Goal: Task Accomplishment & Management: Use online tool/utility

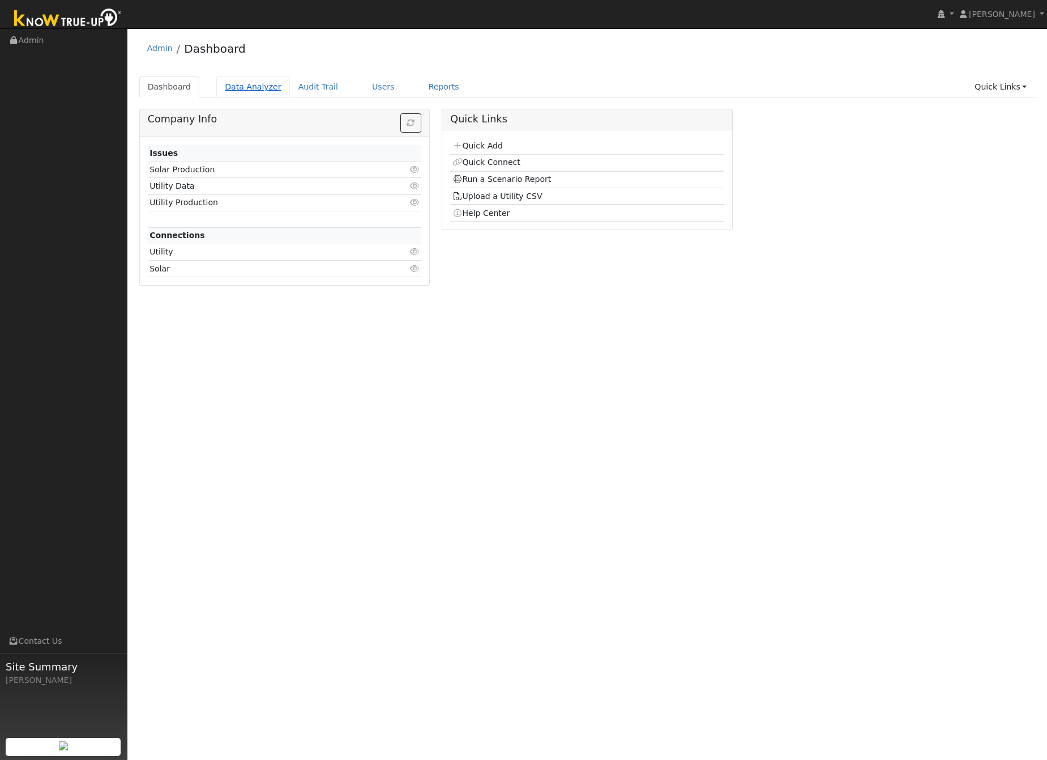
click at [242, 89] on link "Data Analyzer" at bounding box center [253, 86] width 74 height 21
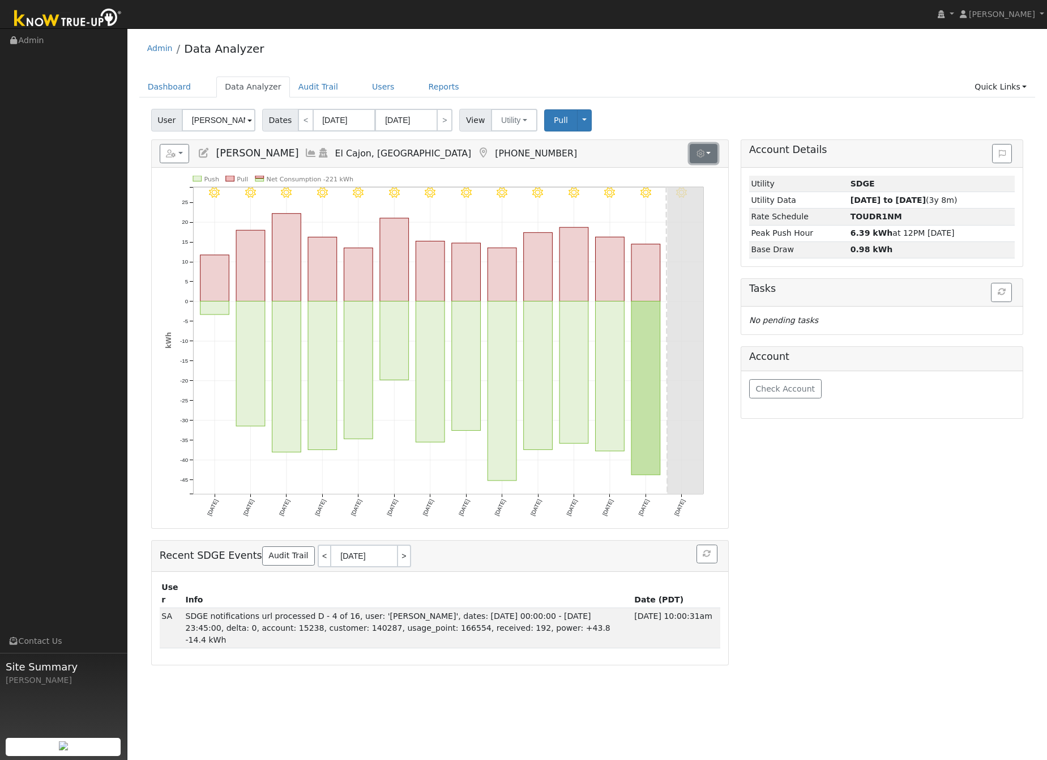
click at [697, 150] on icon "button" at bounding box center [701, 154] width 8 height 8
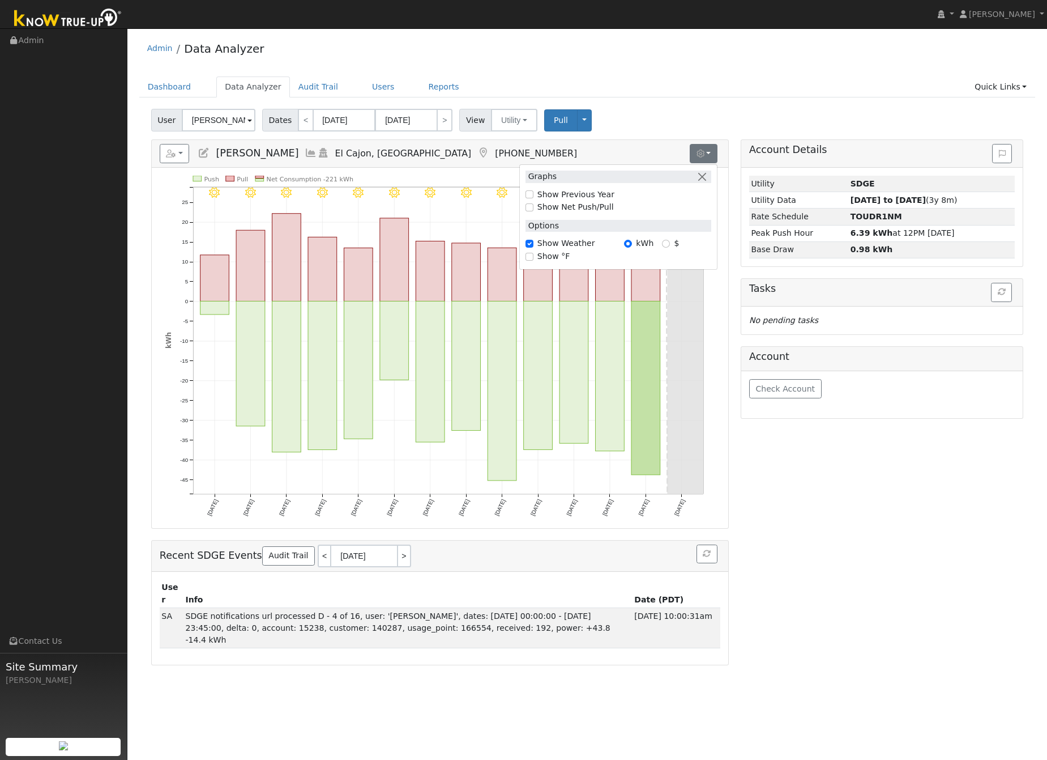
click at [655, 111] on div "User Dave Hancock Account Default Account Default Account 14553 Rios Canyon Roa…" at bounding box center [587, 118] width 877 height 27
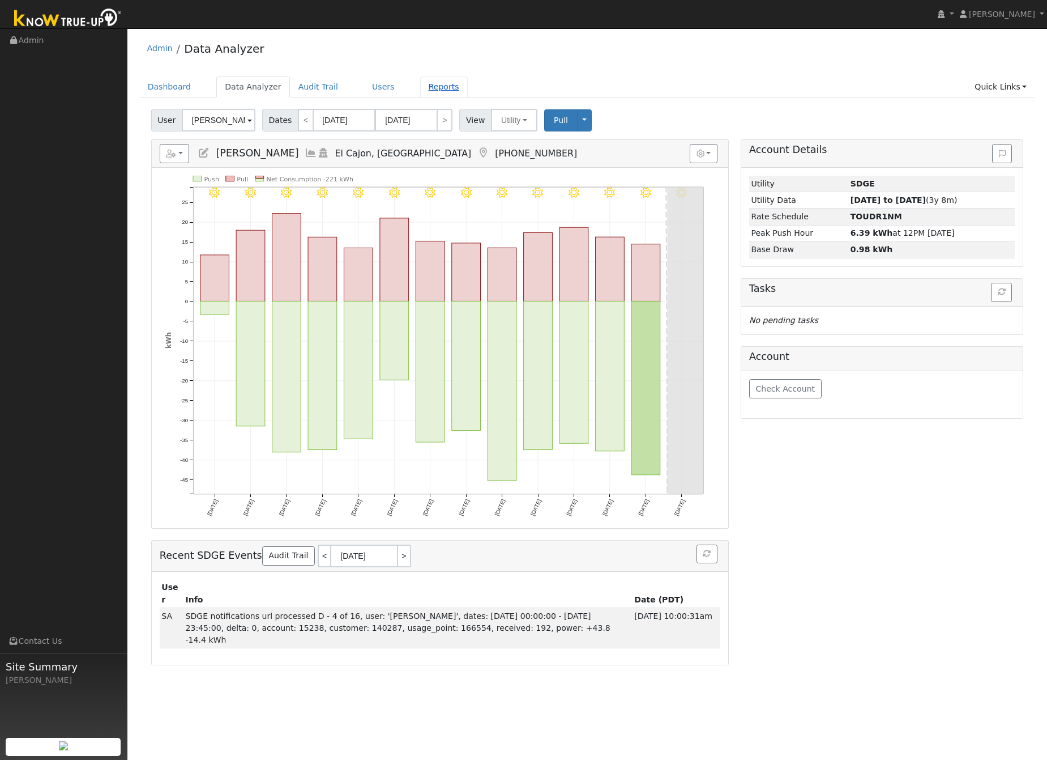
click at [420, 91] on link "Reports" at bounding box center [444, 86] width 48 height 21
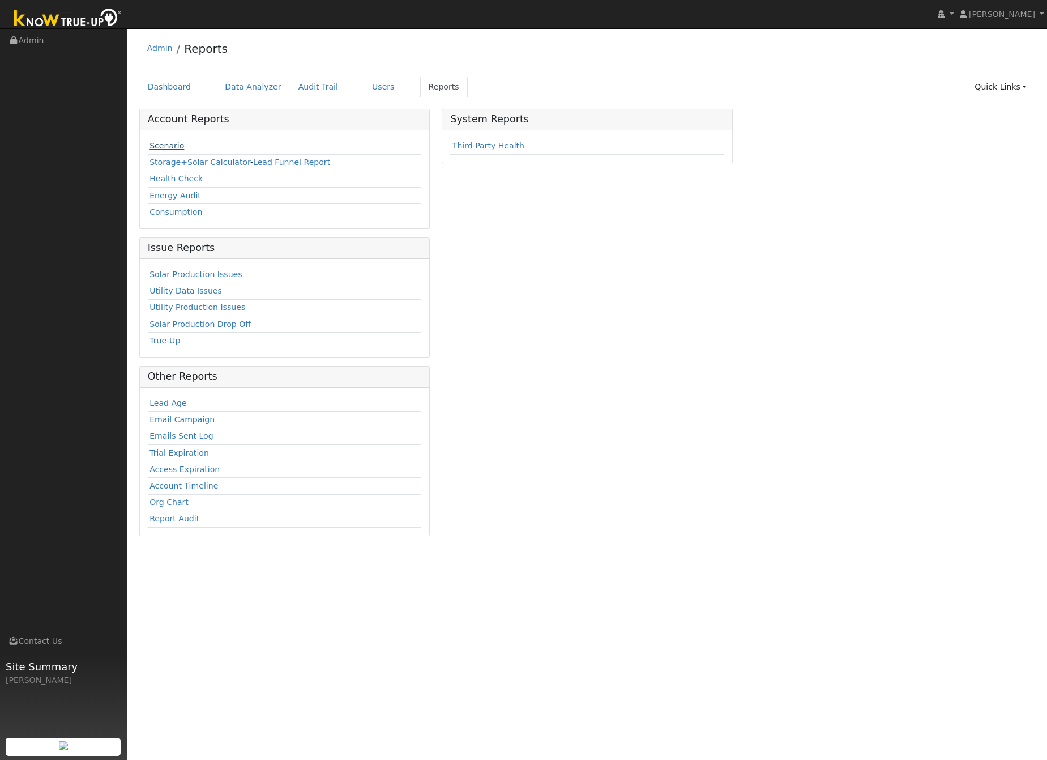
click at [170, 147] on link "Scenario" at bounding box center [167, 145] width 35 height 9
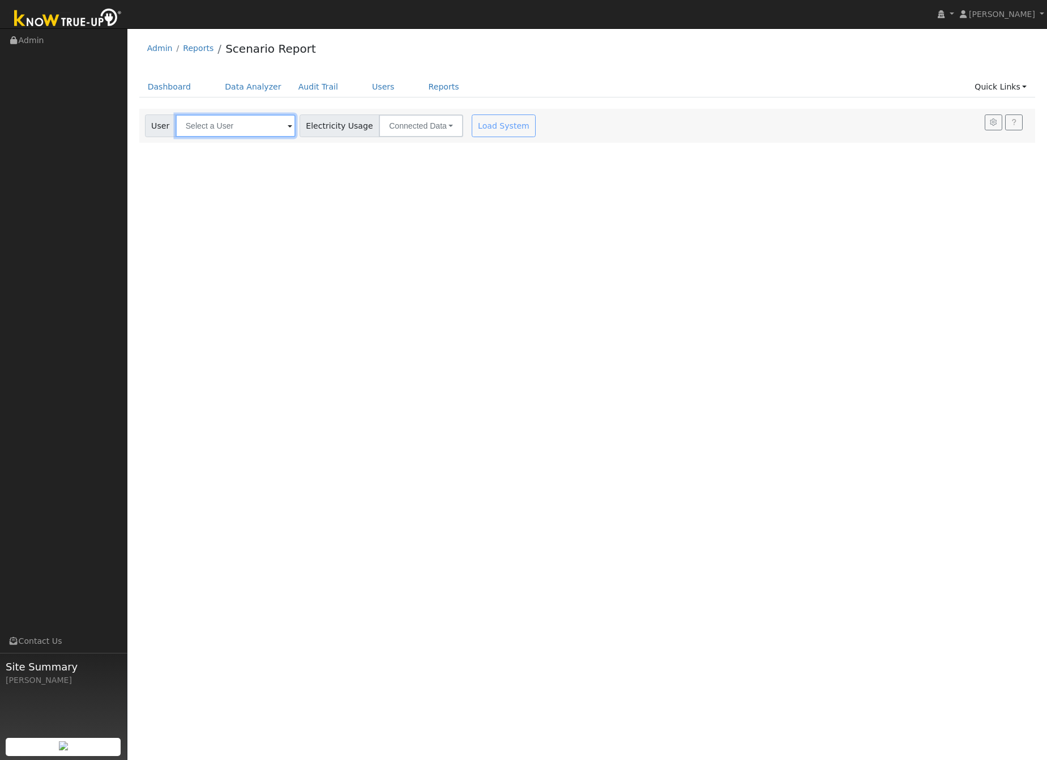
click at [273, 124] on input "text" at bounding box center [236, 125] width 120 height 23
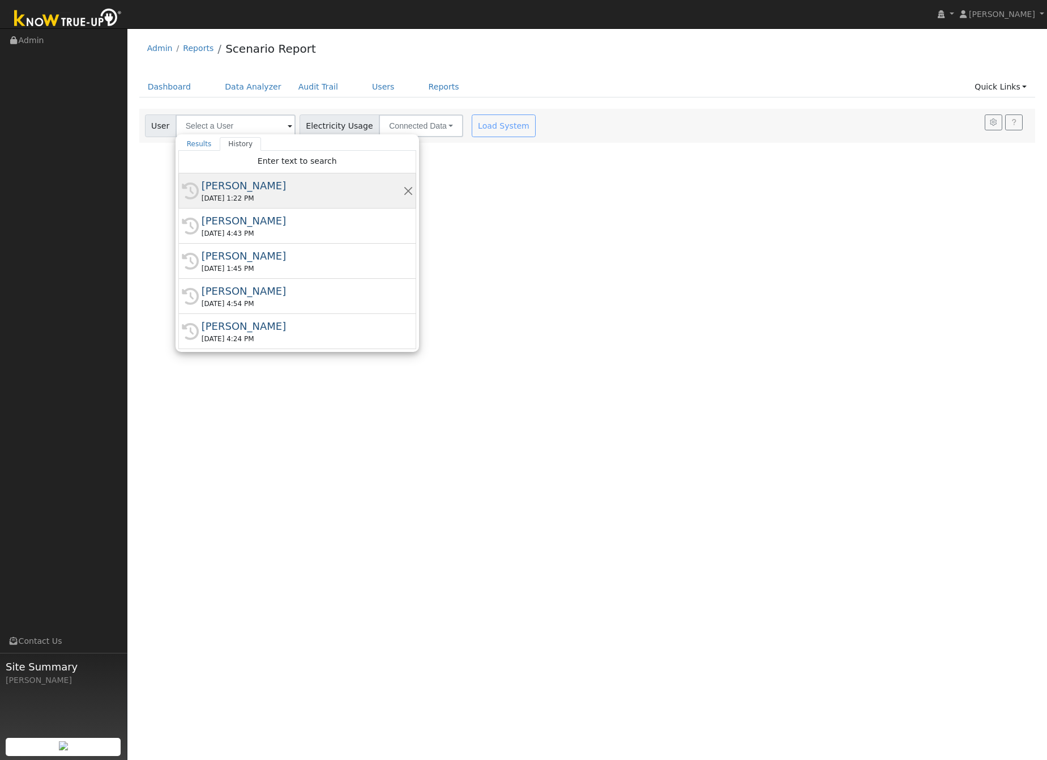
click at [268, 188] on div "Dave Hancock" at bounding box center [303, 185] width 202 height 15
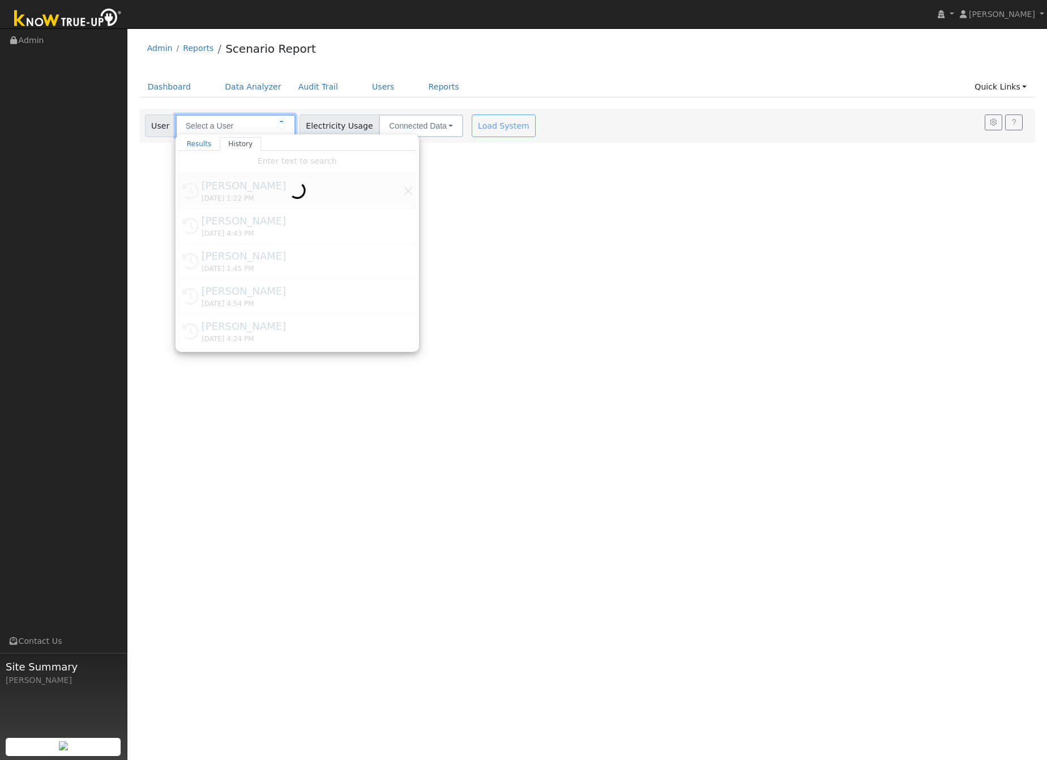
type input "Dave Hancock"
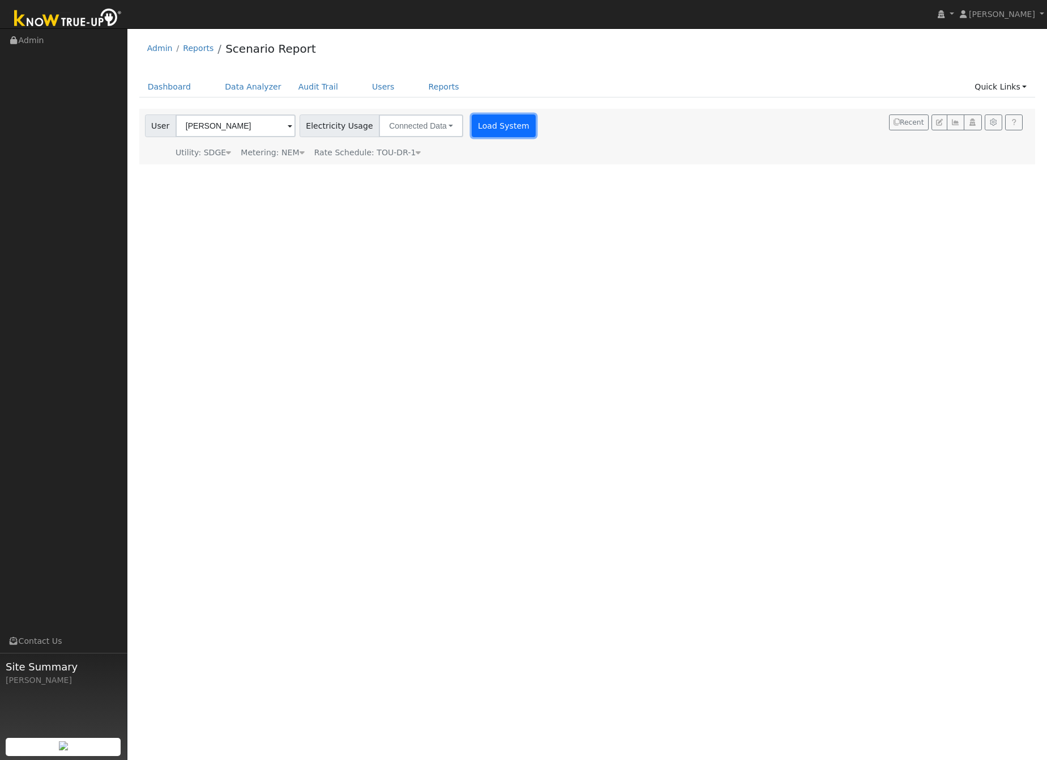
click at [495, 130] on button "Load System" at bounding box center [504, 125] width 65 height 23
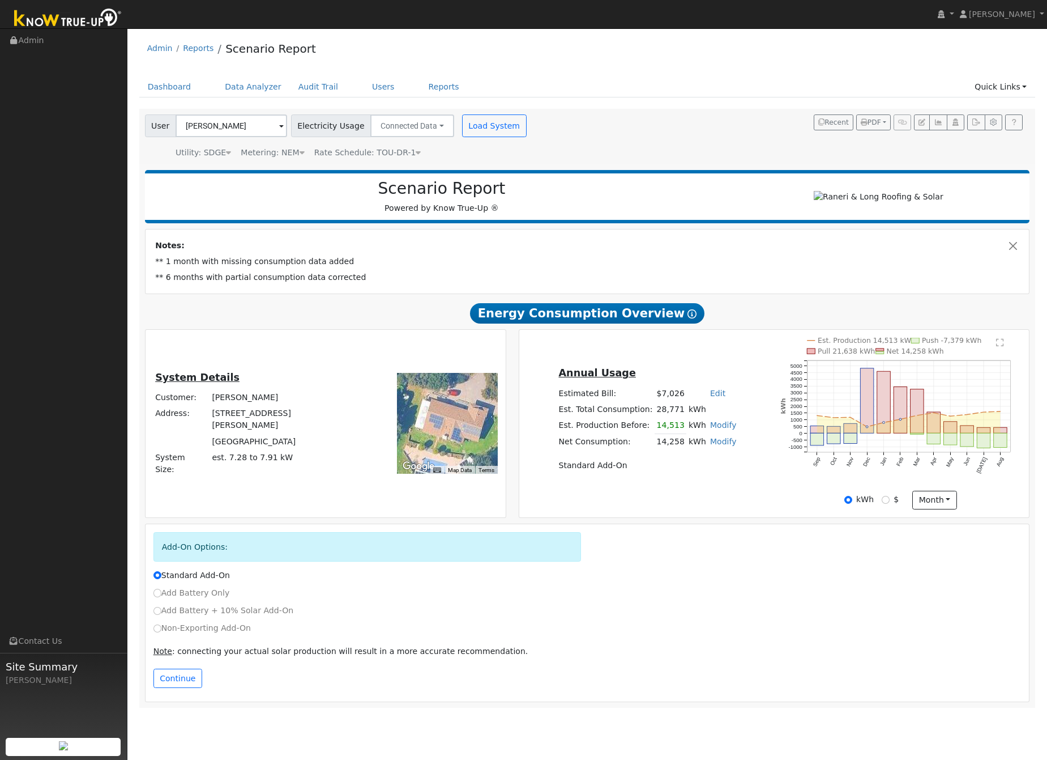
click at [822, 320] on h2 "Energy Consumption Overview Show Help" at bounding box center [587, 312] width 885 height 21
click at [688, 316] on icon at bounding box center [692, 313] width 9 height 9
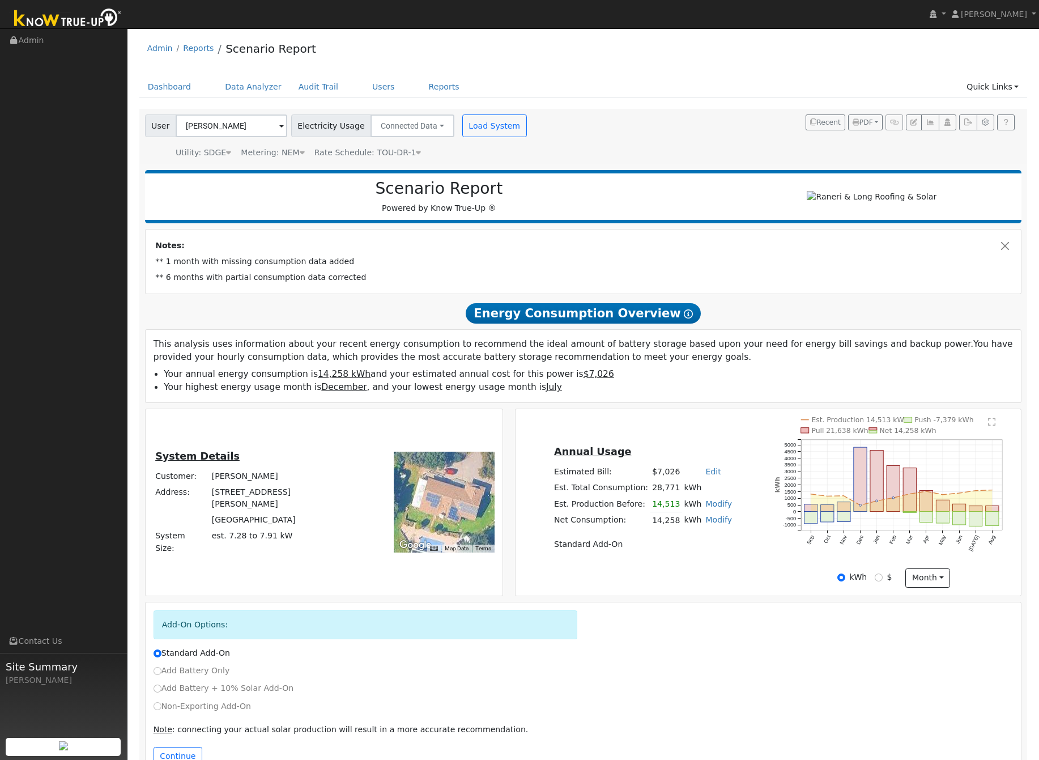
click at [684, 316] on icon at bounding box center [688, 313] width 9 height 9
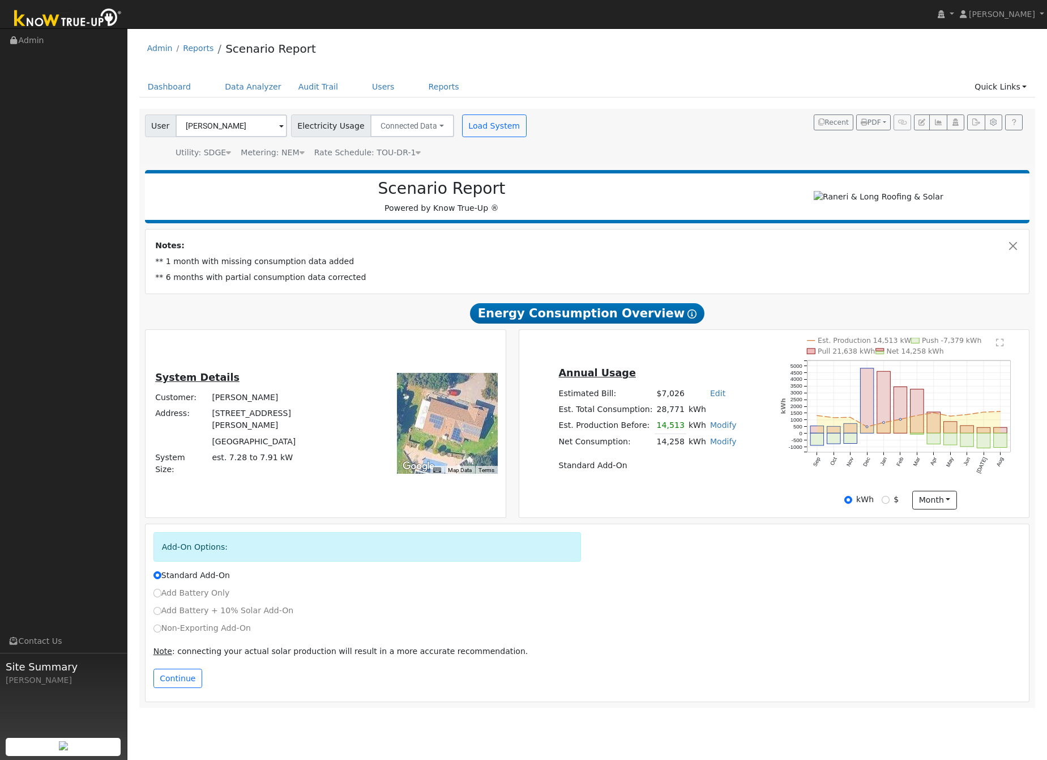
click at [688, 316] on icon at bounding box center [692, 313] width 9 height 9
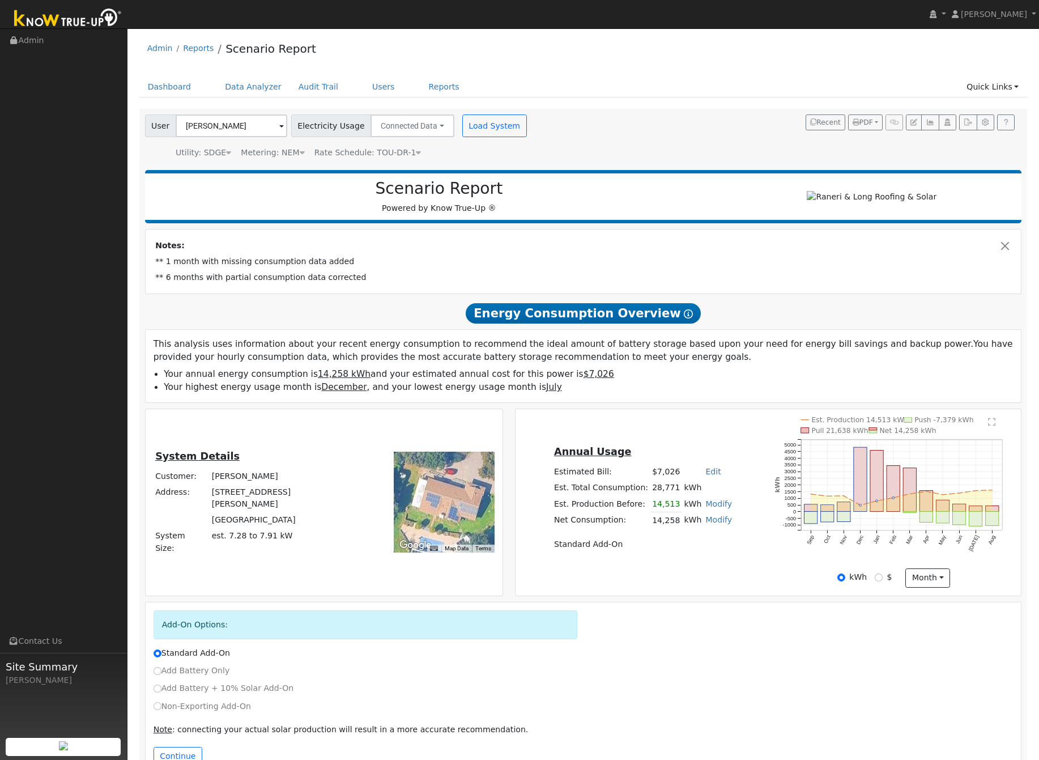
click at [994, 426] on text "" at bounding box center [992, 421] width 8 height 8
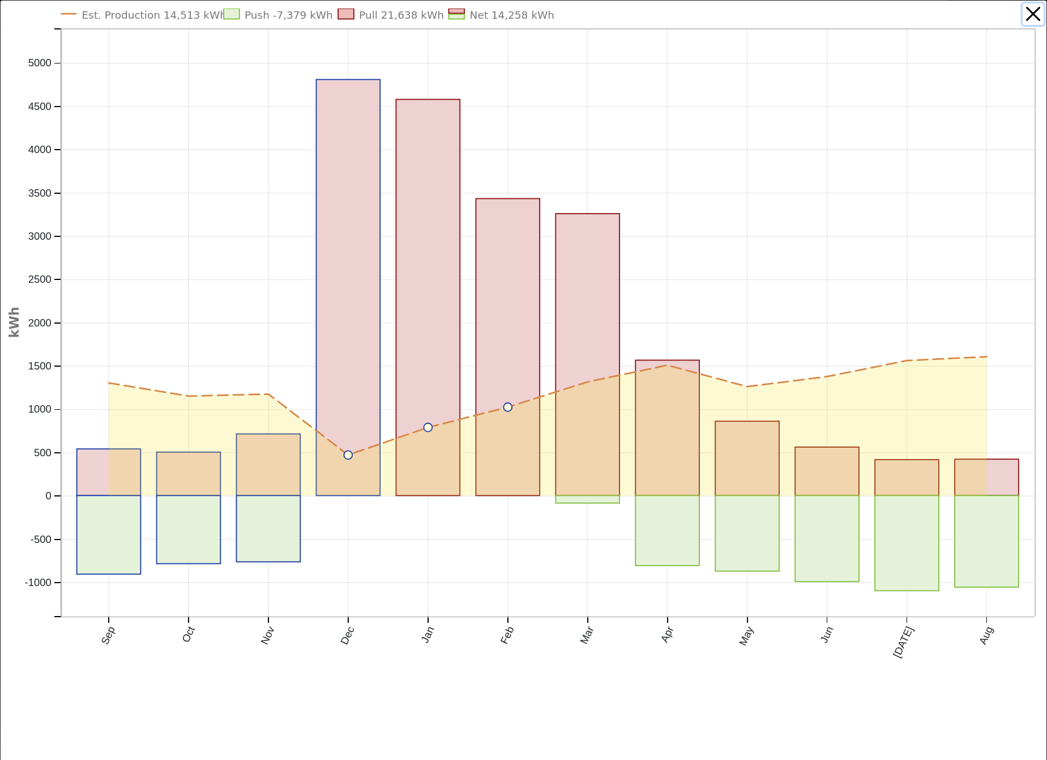
click at [1028, 10] on button "button" at bounding box center [1034, 14] width 22 height 22
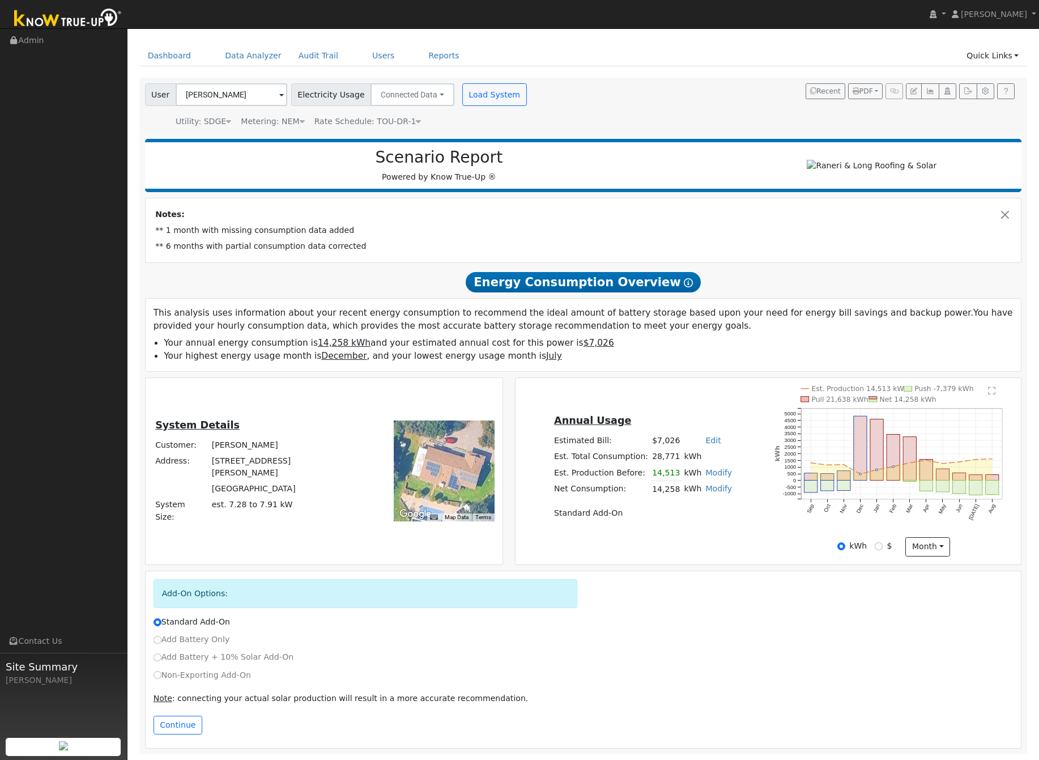
scroll to position [36, 0]
click at [938, 538] on button "month" at bounding box center [927, 546] width 45 height 19
click at [716, 566] on div "Scenario Report Powered by Know True-Up ® Notes: ** 1 month with missing consum…" at bounding box center [583, 443] width 888 height 621
click at [705, 441] on link "Edit" at bounding box center [712, 440] width 15 height 9
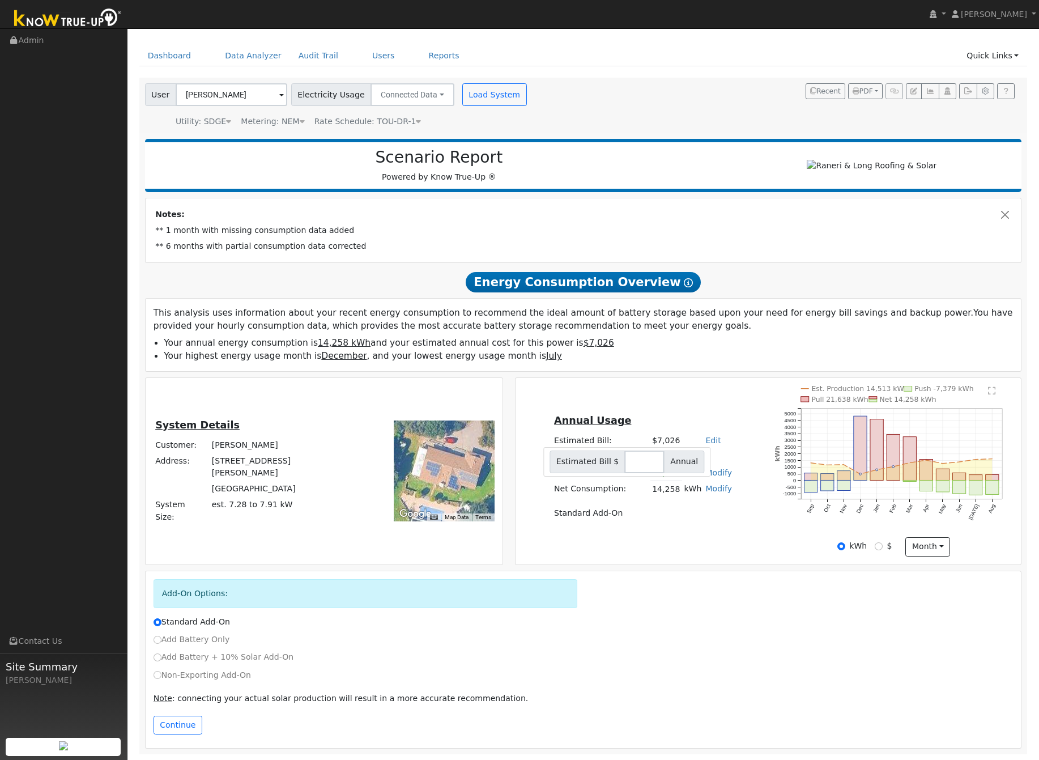
click at [734, 411] on div "Annual Usage Estimated Bill: $7,026 Edit Estimated Bill $ Annual Est. Total Con…" at bounding box center [768, 471] width 501 height 170
click at [716, 474] on link "Modify" at bounding box center [718, 472] width 27 height 9
click at [719, 522] on button "Save" at bounding box center [726, 521] width 33 height 19
click at [721, 530] on div "Annual Usage Estimated Bill: $7,026 Edit Estimated Bill $ Annual Est. Total Con…" at bounding box center [768, 471] width 501 height 170
click at [707, 476] on link "Modify" at bounding box center [718, 472] width 27 height 9
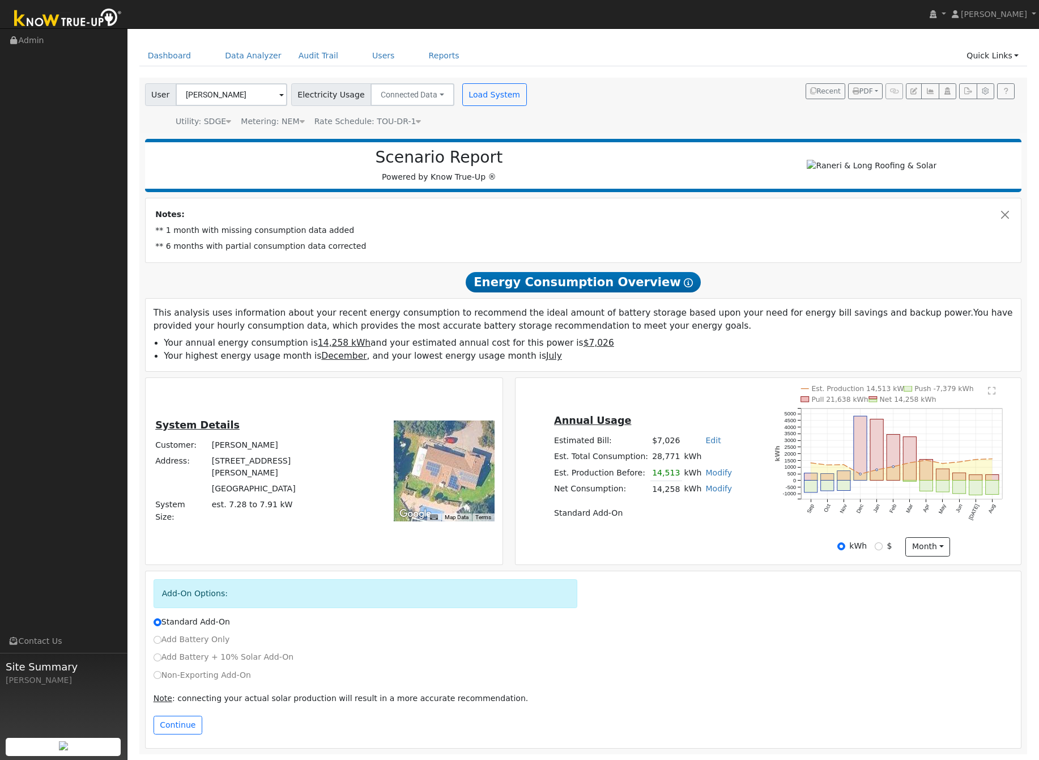
type input "14513"
click at [734, 458] on button "button" at bounding box center [739, 462] width 10 height 10
click at [736, 440] on div "Annual Usage Estimated Bill: $7,026 Edit Estimated Bill $ Annual Est. Total Con…" at bounding box center [643, 471] width 251 height 116
click at [709, 491] on link "Modify" at bounding box center [718, 488] width 27 height 9
click at [675, 534] on link "Remove Existing Solar System" at bounding box center [653, 532] width 138 height 16
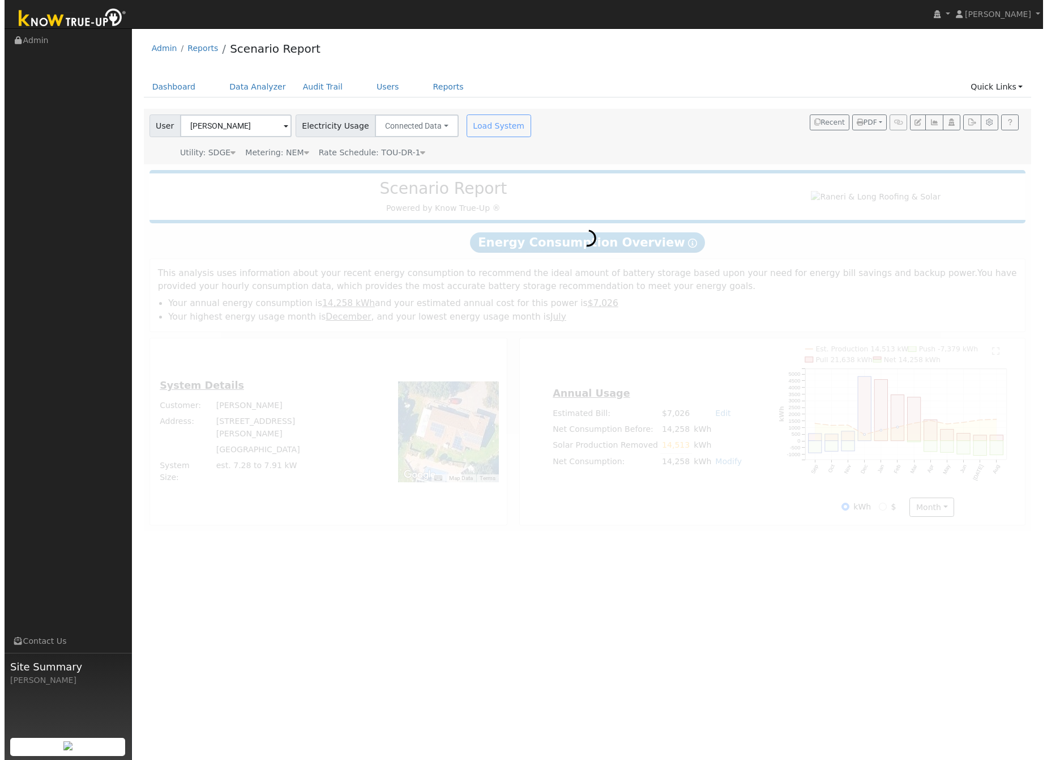
scroll to position [0, 0]
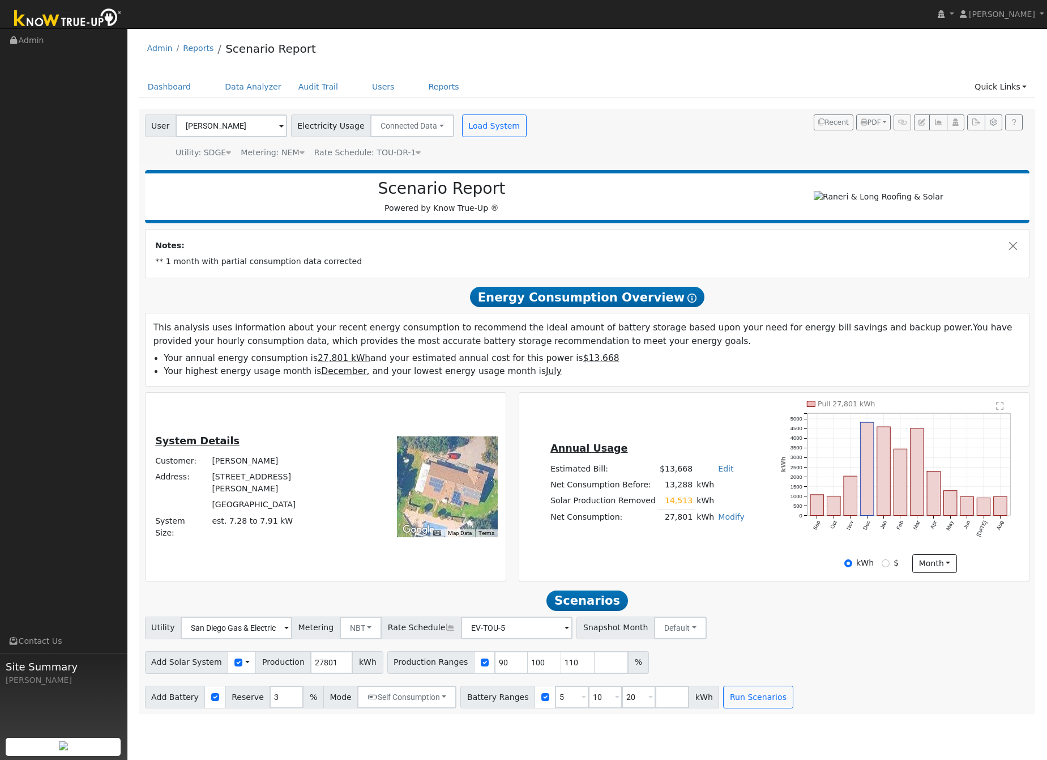
click at [677, 561] on div "Annual Usage Estimated Bill: $13,668 Edit Estimated Bill $ Annual Net Consumpti…" at bounding box center [774, 487] width 506 height 172
click at [738, 521] on div "Annual Usage Estimated Bill: $13,668 Edit Estimated Bill $ Annual Net Consumpti…" at bounding box center [647, 487] width 253 height 92
click at [730, 521] on link "Modify" at bounding box center [731, 516] width 27 height 9
click at [786, 561] on div "kWh $ month Day Month" at bounding box center [900, 563] width 253 height 19
click at [995, 126] on icon "button" at bounding box center [994, 122] width 8 height 7
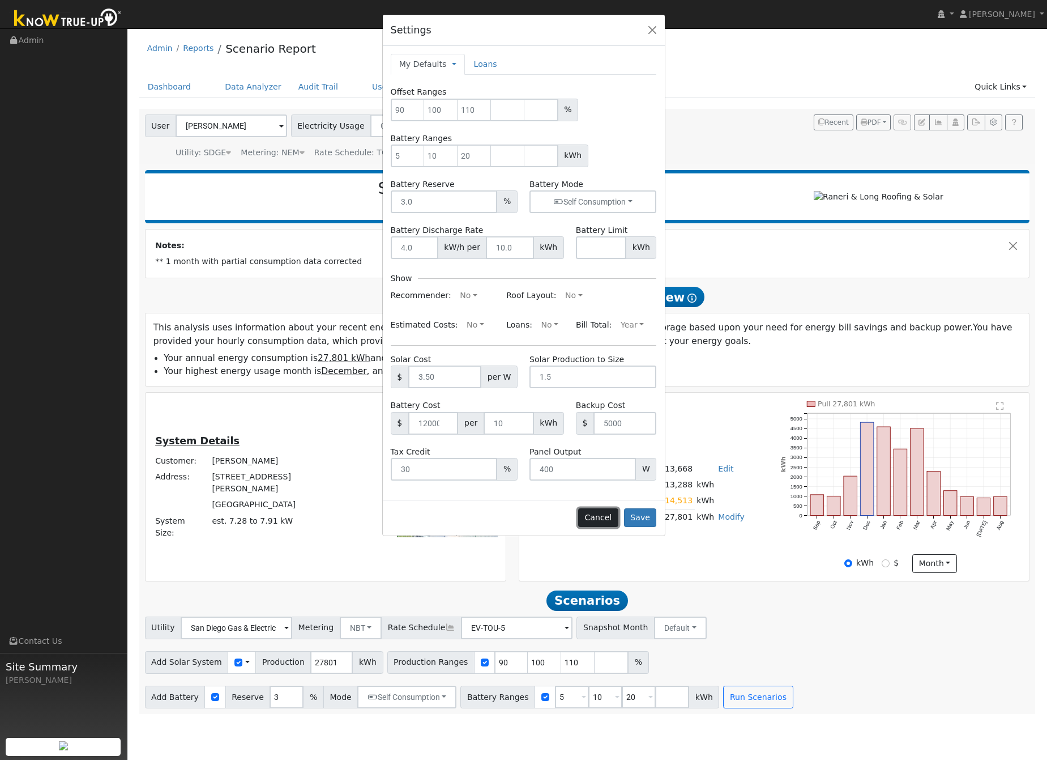
click at [609, 515] on button "Cancel" at bounding box center [598, 517] width 40 height 19
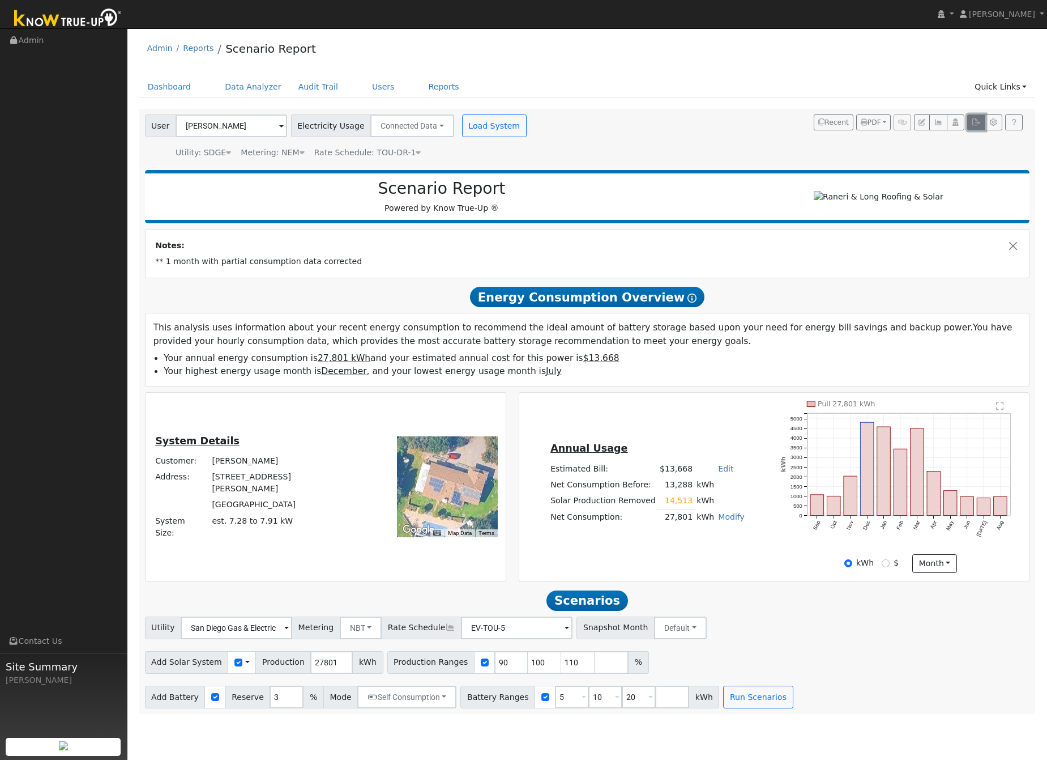
click at [973, 123] on icon "button" at bounding box center [976, 122] width 8 height 7
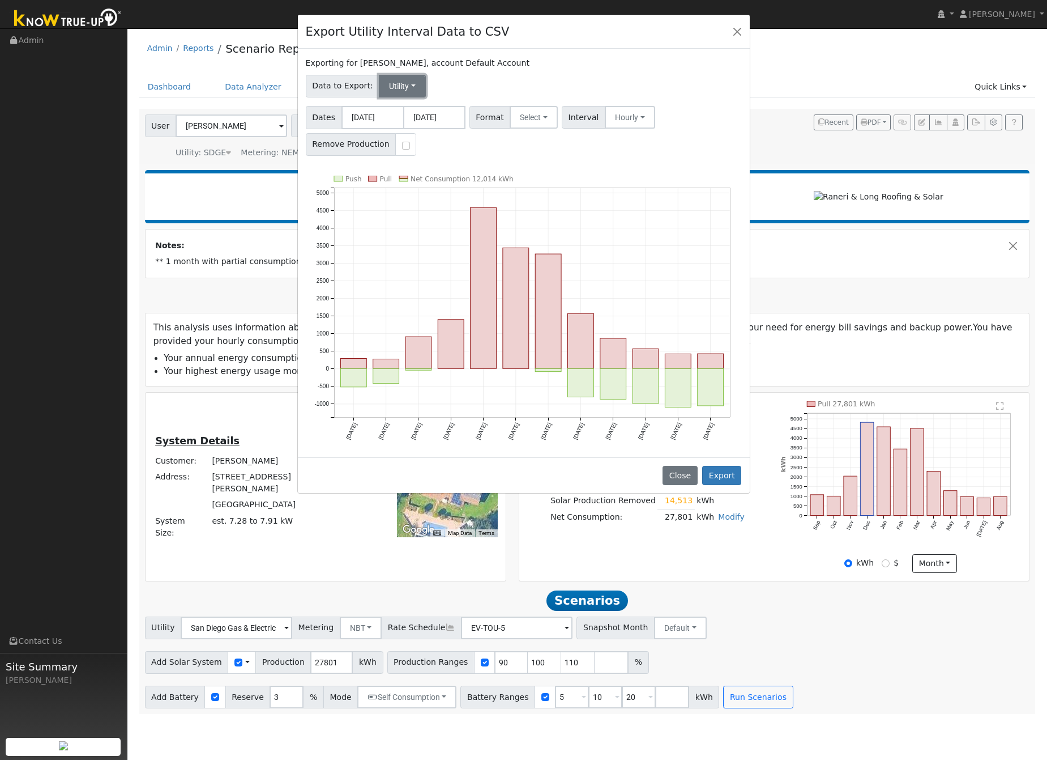
click at [408, 83] on button "Utility" at bounding box center [402, 86] width 47 height 23
click at [514, 88] on div "Data to Export: Utility Utility Solar" at bounding box center [524, 84] width 440 height 27
click at [402, 146] on input "checkbox" at bounding box center [406, 146] width 8 height 8
checkbox input "true"
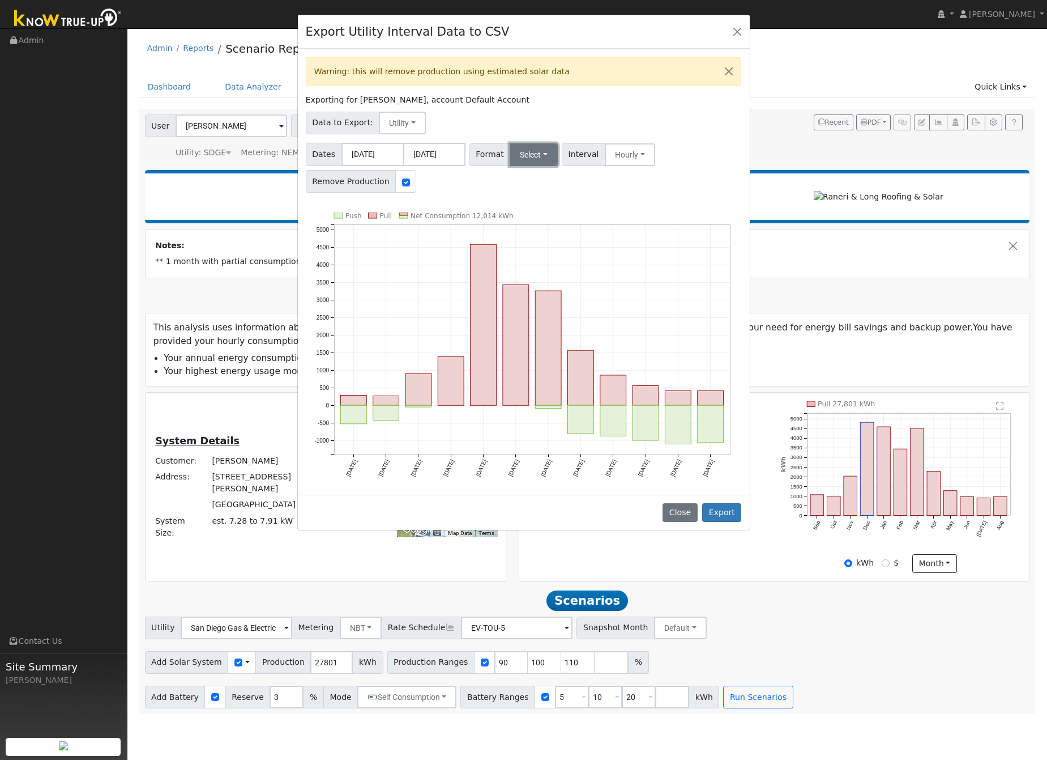
click at [542, 154] on button "Select" at bounding box center [534, 154] width 48 height 23
click at [551, 221] on link "SDGE" at bounding box center [548, 227] width 81 height 16
click at [532, 154] on button "SDGE" at bounding box center [533, 154] width 47 height 23
click at [535, 155] on button "SDGE" at bounding box center [533, 154] width 47 height 23
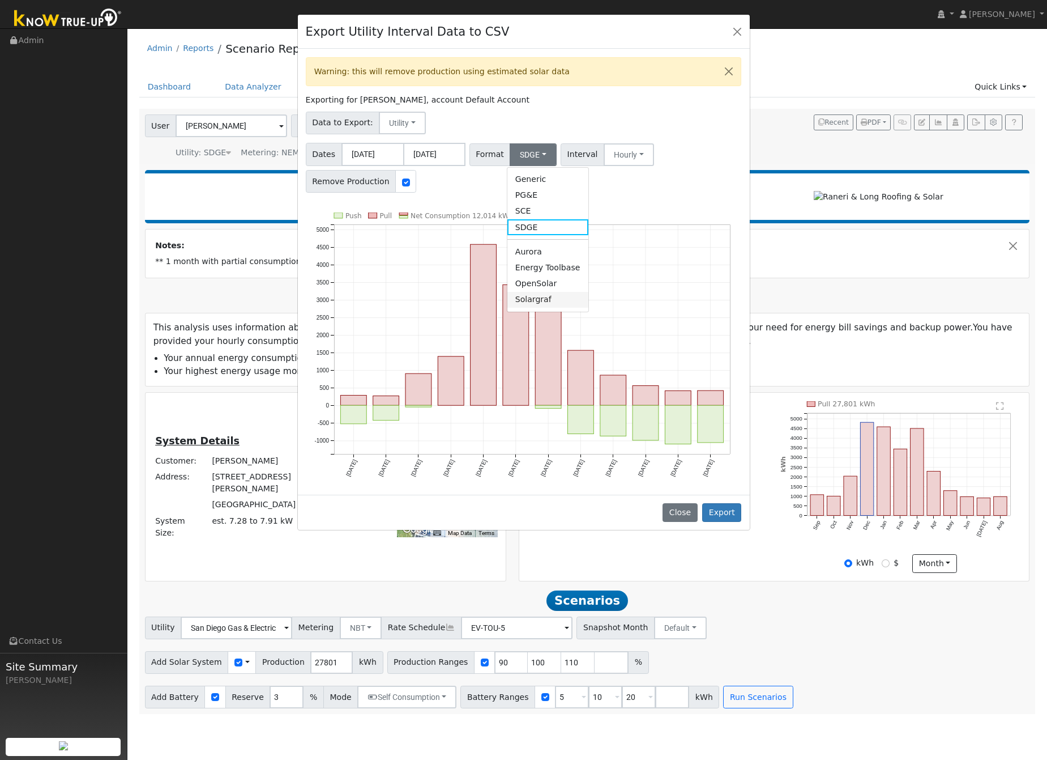
click at [544, 300] on link "Solargraf" at bounding box center [548, 300] width 81 height 16
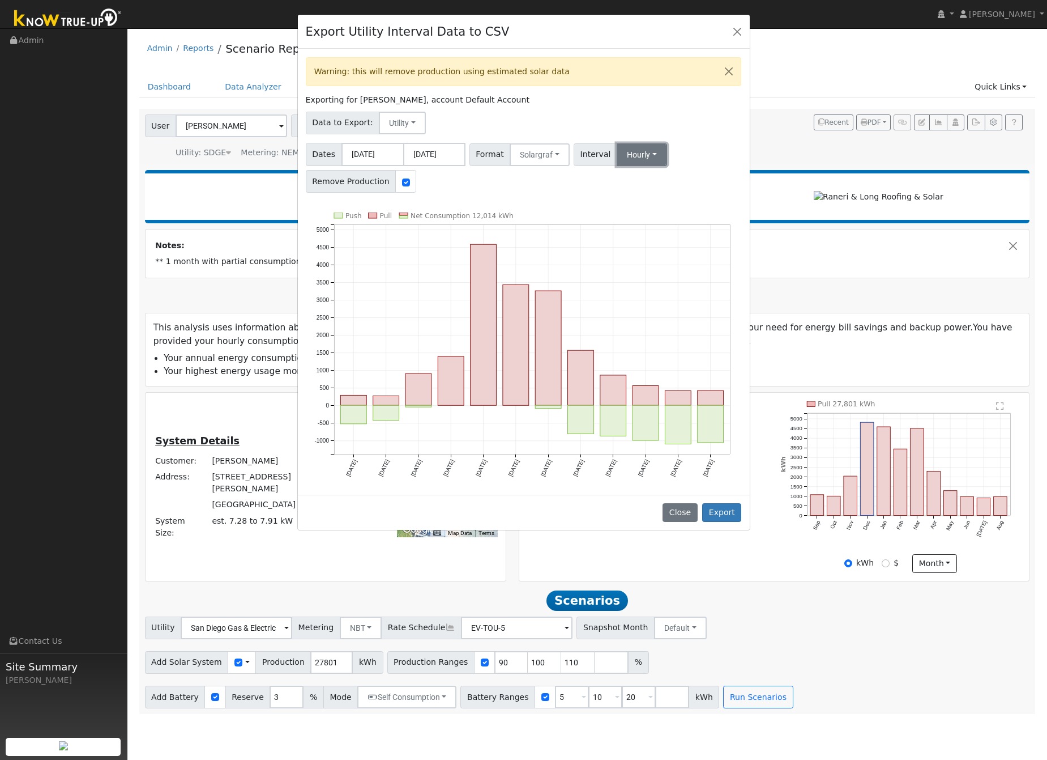
click at [636, 155] on button "Hourly" at bounding box center [642, 154] width 50 height 23
click at [643, 178] on link "15 Minute" at bounding box center [652, 180] width 79 height 16
click at [703, 176] on div "Dates 09/01/2024 08/31/2025 Format Solargraf Generic PG&E SCE SDGE Aurora Energ…" at bounding box center [524, 166] width 440 height 54
click at [713, 513] on button "Export" at bounding box center [721, 512] width 39 height 19
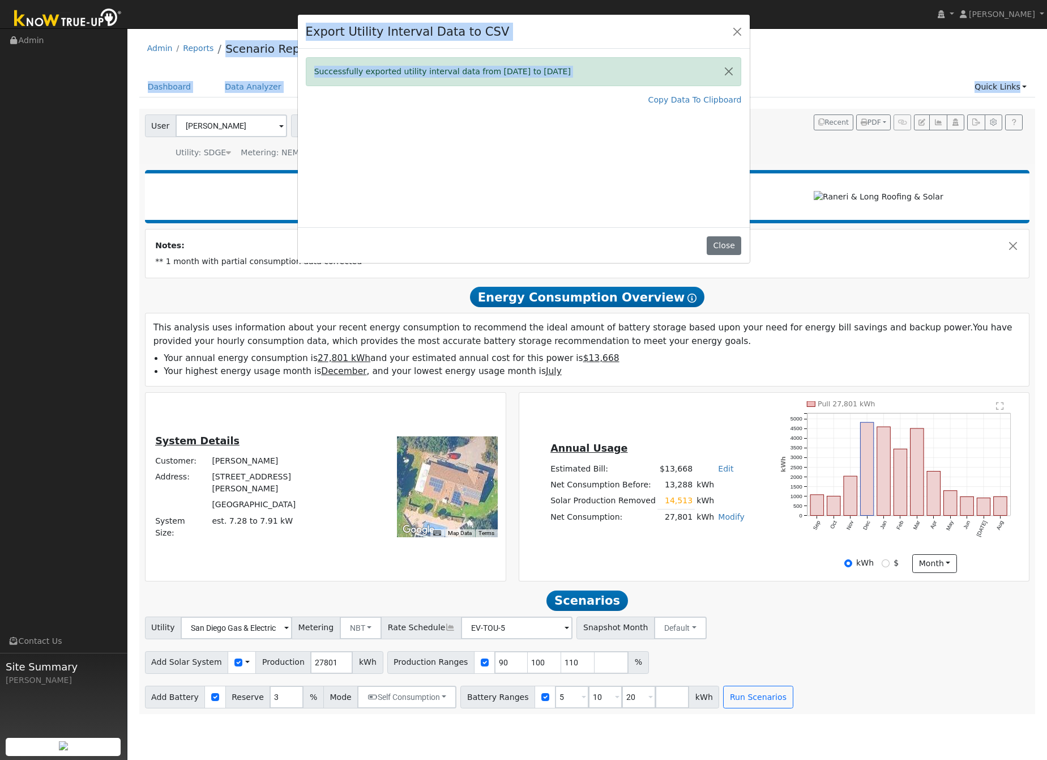
drag, startPoint x: 260, startPoint y: 0, endPoint x: 193, endPoint y: -68, distance: 95.7
click at [193, 0] on html "installed Richard Massey Richard Massey Profile My Company Help Center Terms Of…" at bounding box center [523, 380] width 1047 height 760
